Goal: Find contact information: Find contact information

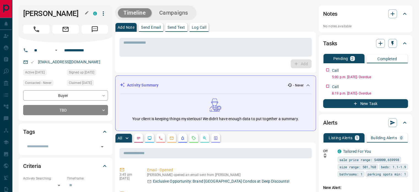
click at [87, 15] on button "button" at bounding box center [86, 12] width 7 height 7
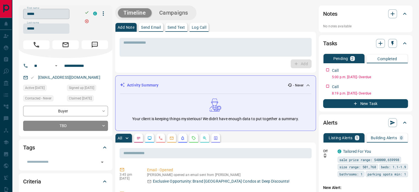
click at [60, 14] on input "*****" at bounding box center [46, 14] width 46 height 10
click at [41, 25] on input "*****" at bounding box center [46, 28] width 46 height 10
click at [85, 65] on input "**********" at bounding box center [83, 65] width 43 height 9
copy link "[EMAIL_ADDRESS][DOMAIN_NAME]"
drag, startPoint x: 57, startPoint y: 79, endPoint x: 29, endPoint y: 79, distance: 28.7
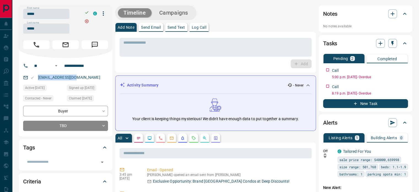
click at [29, 79] on div "[EMAIL_ADDRESS][DOMAIN_NAME]" at bounding box center [65, 77] width 85 height 9
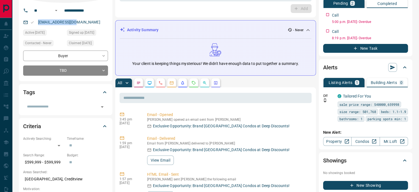
click at [160, 82] on icon "Calls" at bounding box center [160, 82] width 3 height 3
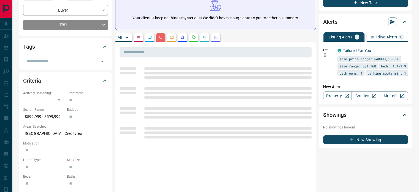
scroll to position [110, 0]
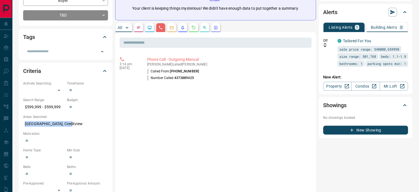
copy p "[GEOGRAPHIC_DATA], Creditview"
drag, startPoint x: 71, startPoint y: 123, endPoint x: 110, endPoint y: 124, distance: 39.2
click at [26, 125] on p "[GEOGRAPHIC_DATA], Creditview" at bounding box center [65, 123] width 85 height 9
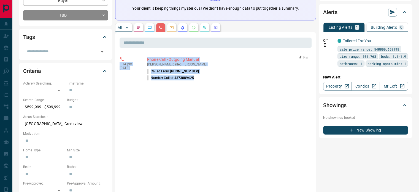
copy div "3:14 pm [DATE] Phone Call - Outgoing Manual [PERSON_NAME] called [PERSON_NAME] …"
drag, startPoint x: 193, startPoint y: 79, endPoint x: 120, endPoint y: 61, distance: 75.0
click at [120, 61] on div "3:14 pm [DATE] Phone Call - Outgoing Manual [PERSON_NAME] called [PERSON_NAME] …" at bounding box center [216, 69] width 192 height 28
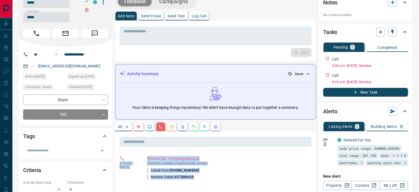
scroll to position [0, 0]
